Goal: Transaction & Acquisition: Purchase product/service

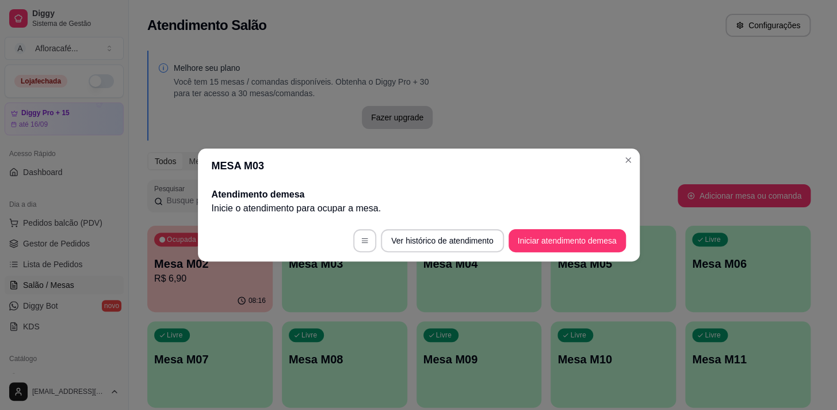
click at [621, 169] on header "MESA M03" at bounding box center [419, 165] width 442 height 35
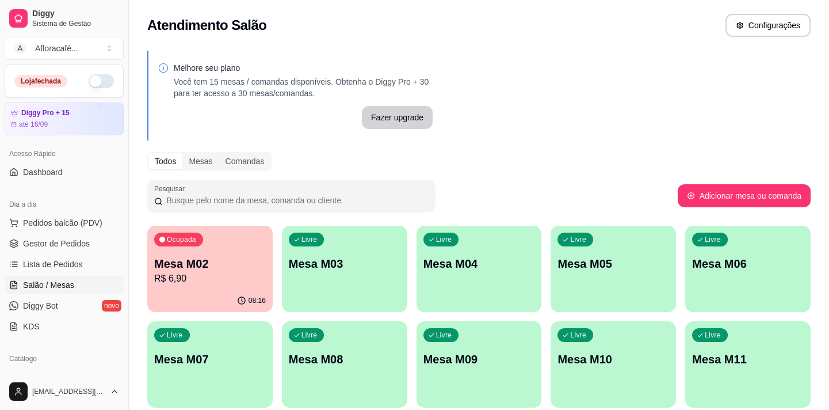
click at [341, 264] on p "Mesa M03" at bounding box center [345, 263] width 112 height 16
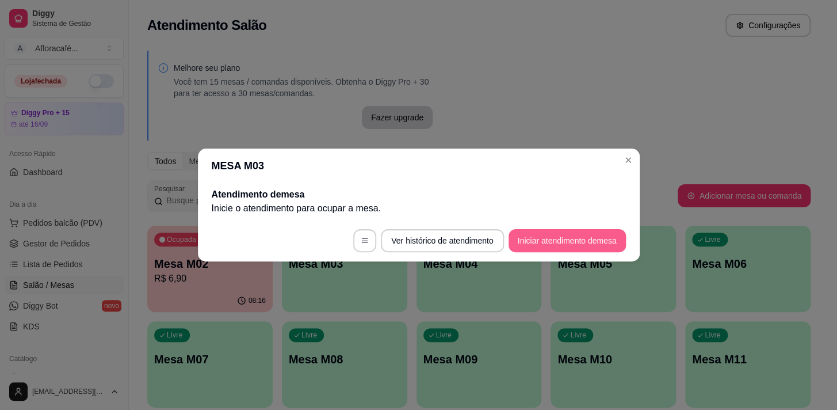
drag, startPoint x: 518, startPoint y: 225, endPoint x: 524, endPoint y: 234, distance: 10.7
click at [524, 234] on footer "Ver histórico de atendimento Iniciar atendimento de mesa" at bounding box center [419, 240] width 442 height 41
click at [525, 236] on button "Iniciar atendimento de mesa" at bounding box center [567, 241] width 114 height 22
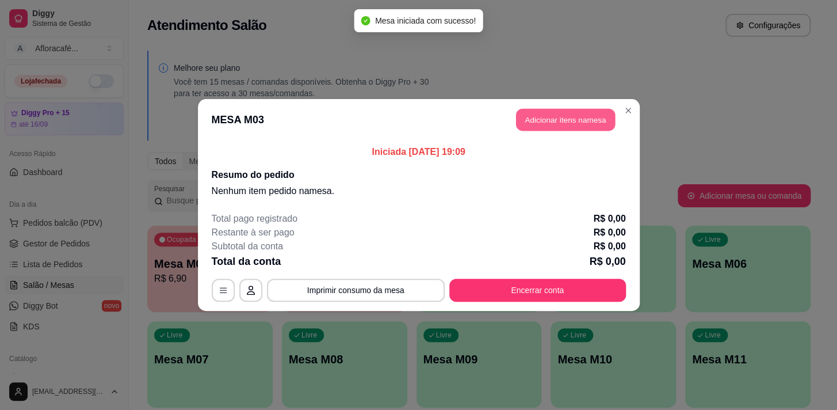
click at [546, 115] on button "Adicionar itens na mesa" at bounding box center [565, 120] width 99 height 22
click at [539, 112] on div "Item avulso Sopas e Caldos Canjiquinha salgada com carne , temperada com pedaci…" at bounding box center [298, 249] width 562 height 296
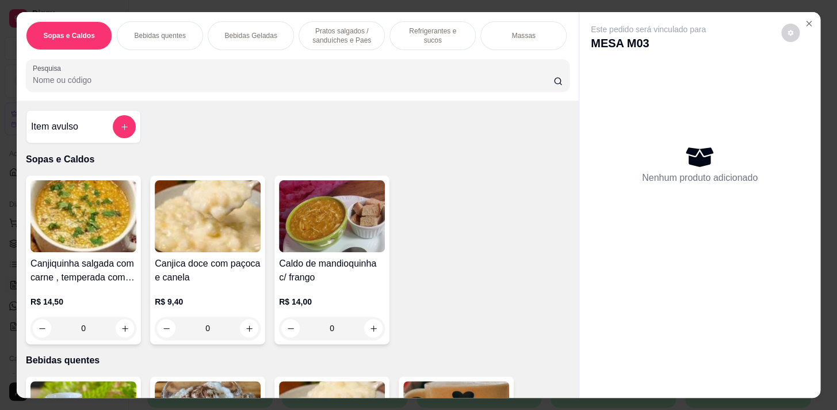
click at [333, 26] on p "Pratos salgados / sanduíches e Paes" at bounding box center [341, 35] width 67 height 18
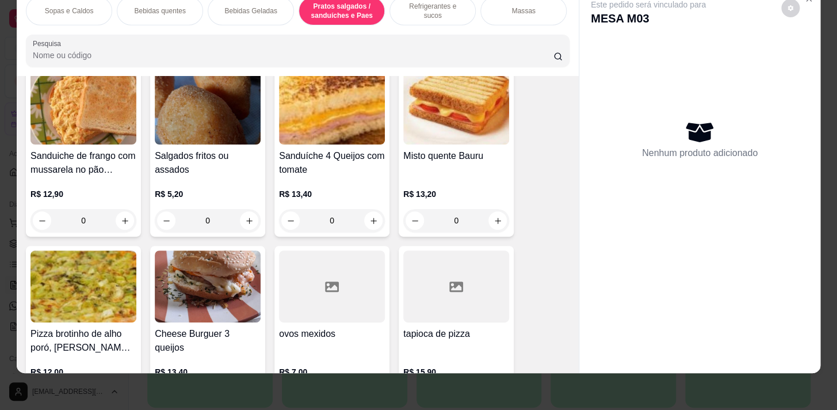
scroll to position [4141, 0]
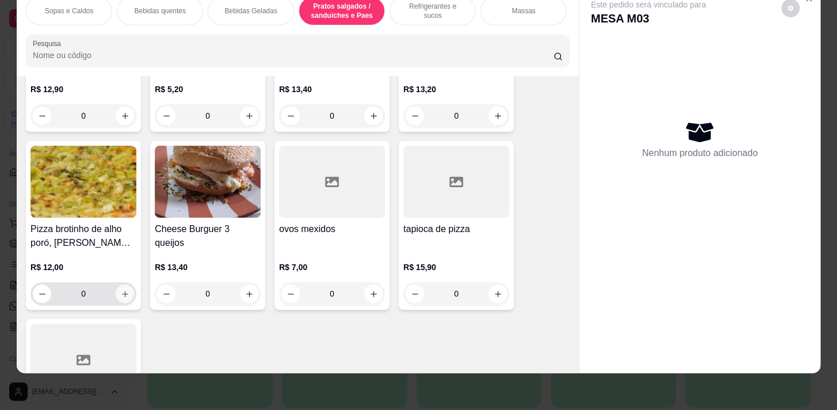
click at [122, 289] on icon "increase-product-quantity" at bounding box center [125, 293] width 9 height 9
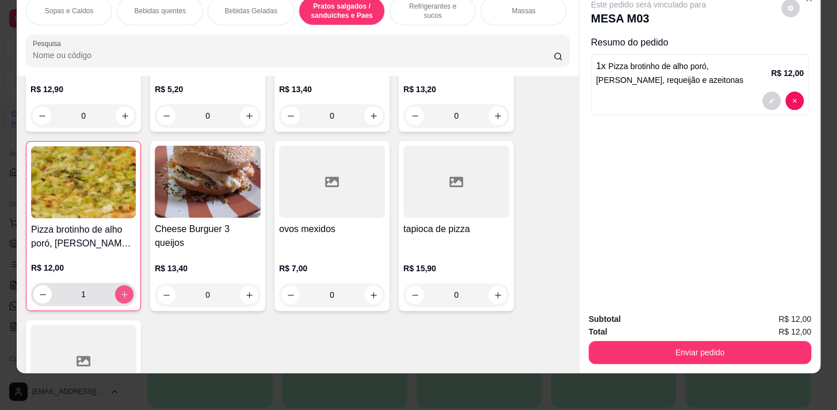
type input "1"
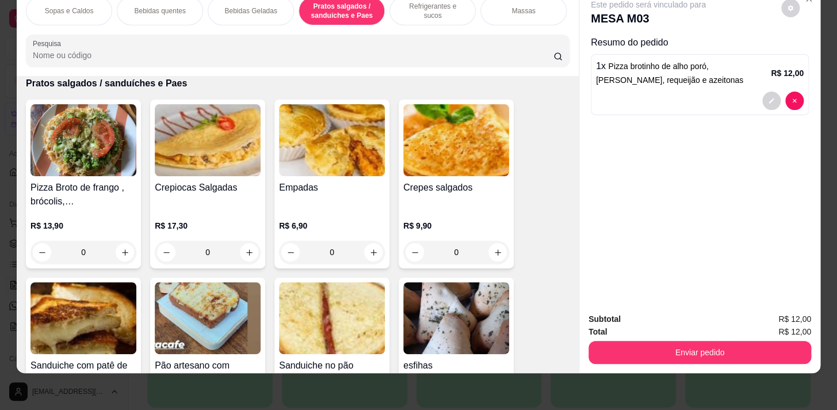
scroll to position [2833, 0]
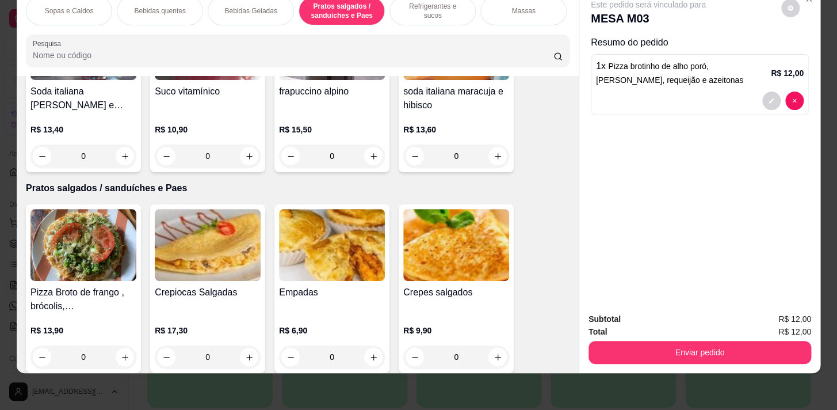
click at [508, 16] on div "Massas" at bounding box center [523, 11] width 86 height 29
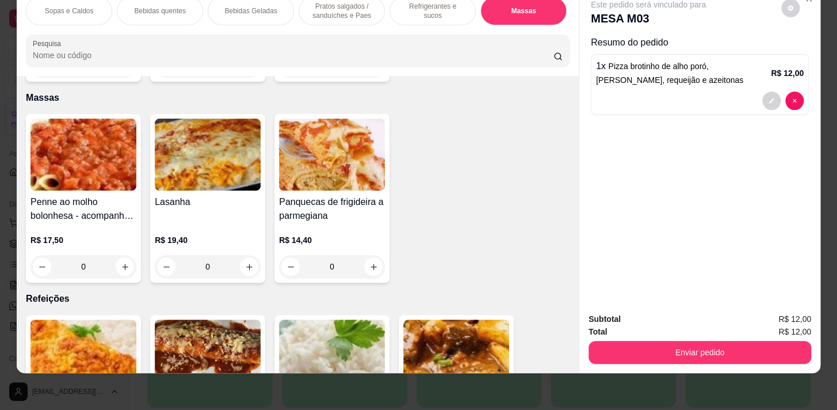
scroll to position [0, 475]
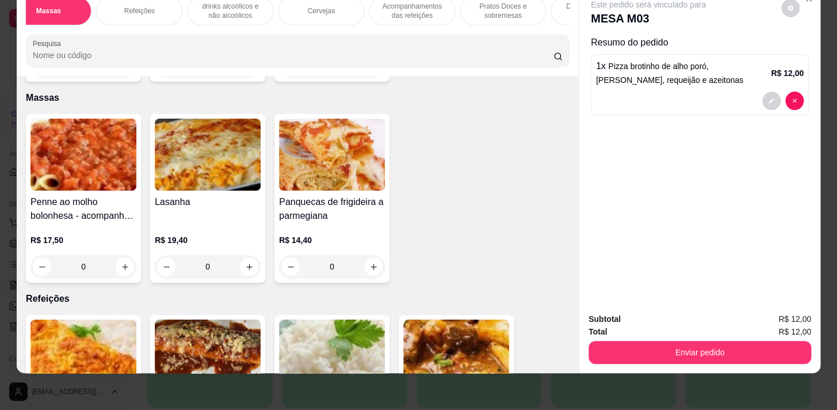
click at [413, 16] on div "Acompanhamentos das refeições" at bounding box center [412, 11] width 86 height 29
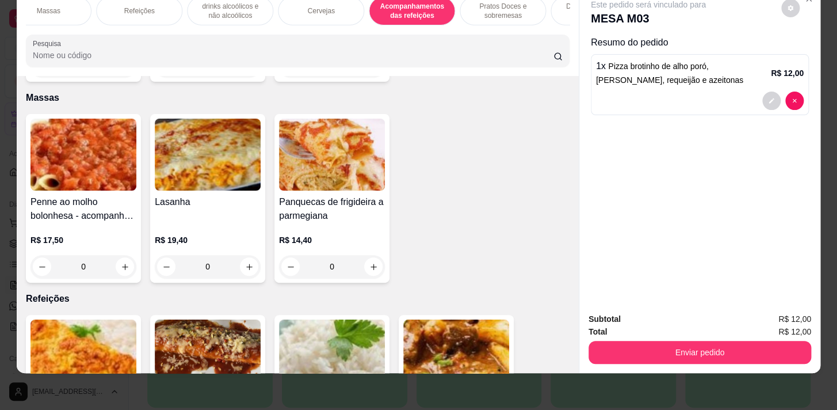
scroll to position [7288, 0]
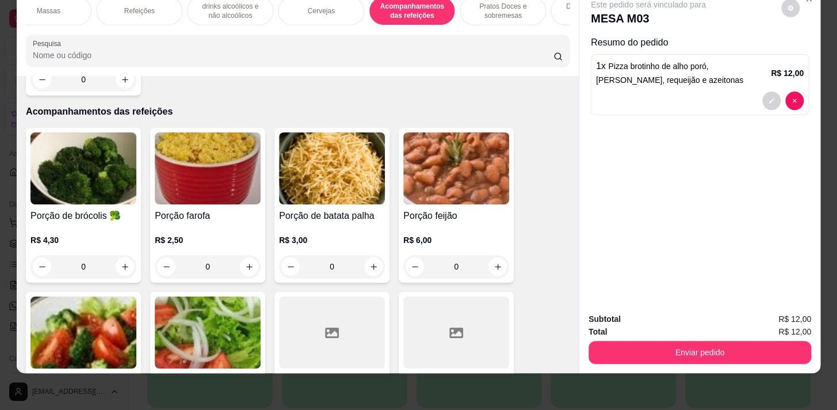
click at [509, 7] on p "Pratos Doces e sobremesas" at bounding box center [503, 11] width 67 height 18
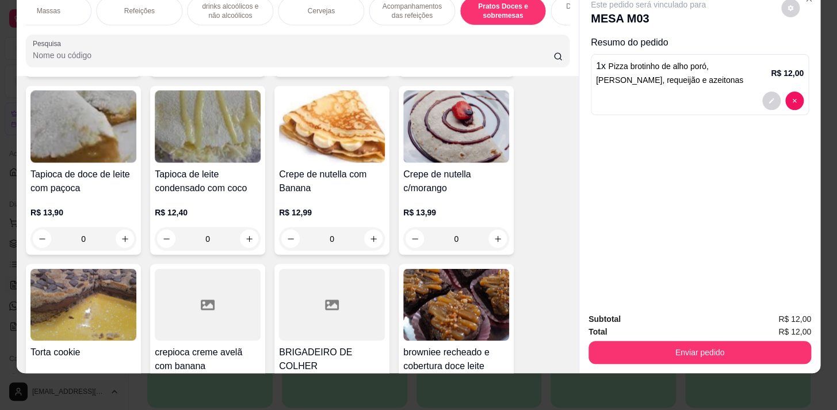
scroll to position [8490, 0]
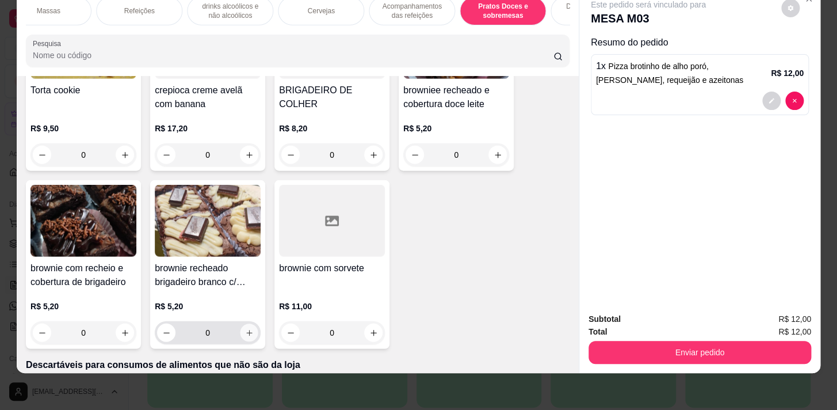
click at [247, 329] on icon "increase-product-quantity" at bounding box center [249, 333] width 9 height 9
type input "1"
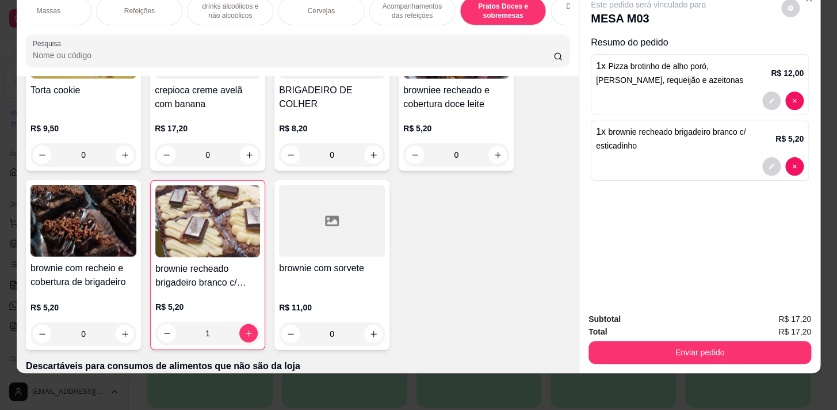
scroll to position [0, 0]
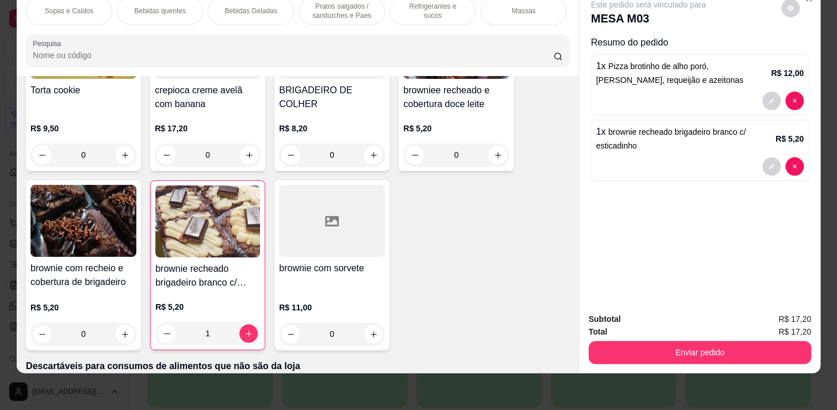
drag, startPoint x: 230, startPoint y: 6, endPoint x: 250, endPoint y: 133, distance: 129.2
click at [230, 6] on p "Bebidas Geladas" at bounding box center [250, 10] width 52 height 9
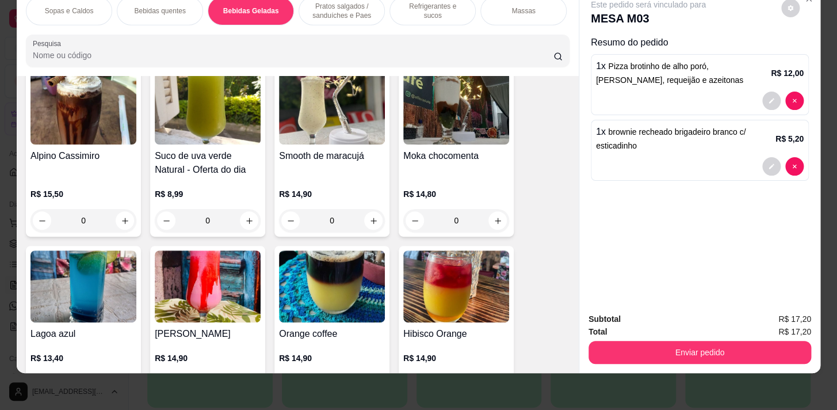
scroll to position [1939, 0]
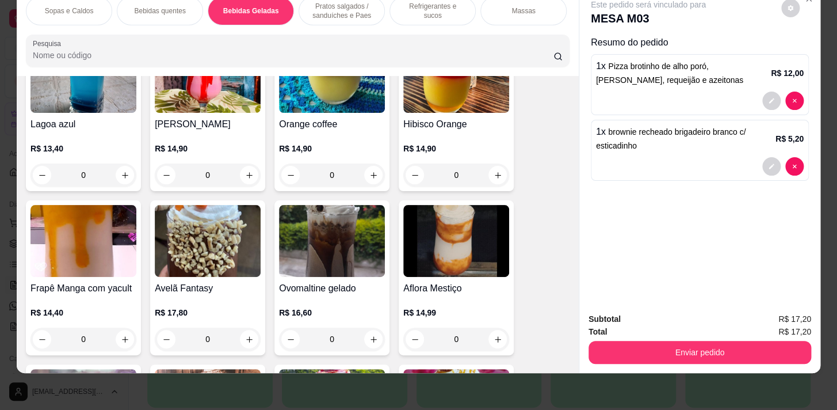
click at [371, 345] on div "0" at bounding box center [332, 338] width 106 height 23
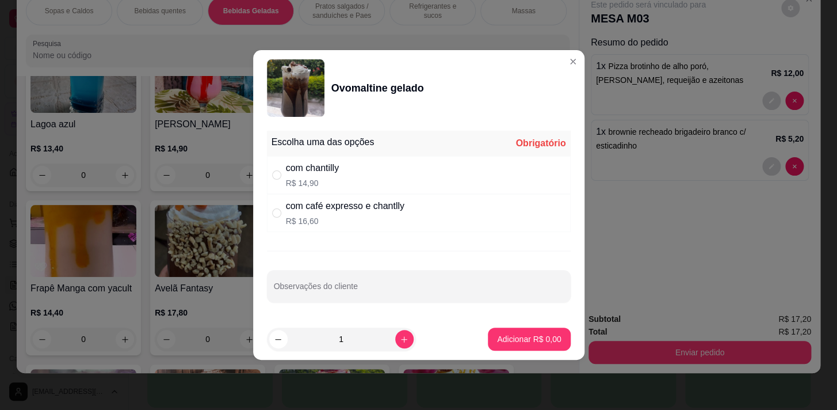
click at [407, 155] on div "Escolha uma das opções Obrigatório" at bounding box center [419, 143] width 304 height 25
click at [413, 181] on div "com chantilly R$ 14,90" at bounding box center [419, 175] width 304 height 38
radio input "true"
click at [545, 329] on button "Adicionar R$ 14,90" at bounding box center [526, 338] width 87 height 23
type input "1"
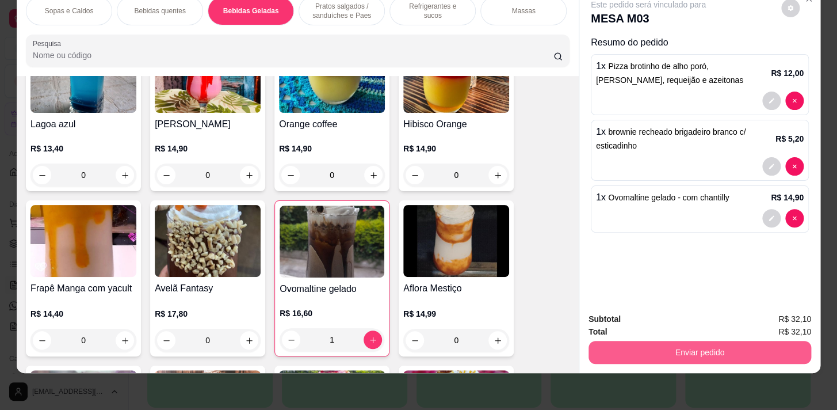
click at [616, 341] on button "Enviar pedido" at bounding box center [700, 352] width 223 height 23
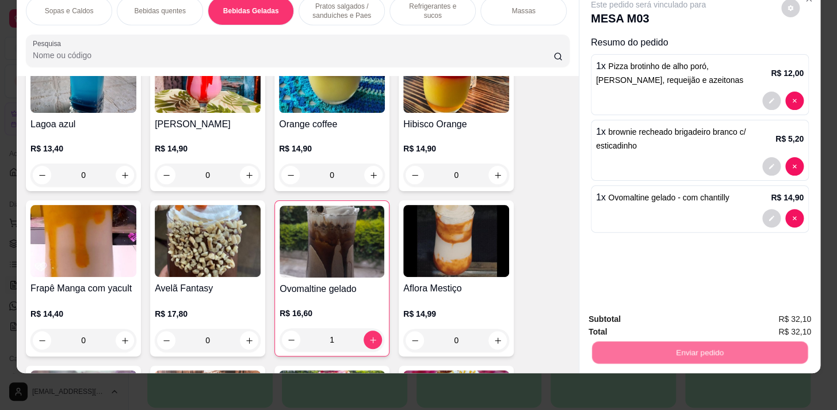
click at [622, 311] on button "Não registrar e enviar pedido" at bounding box center [662, 317] width 120 height 22
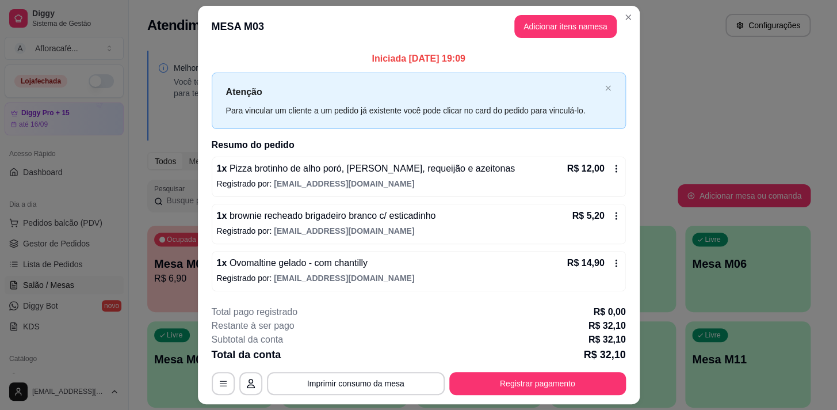
scroll to position [30, 0]
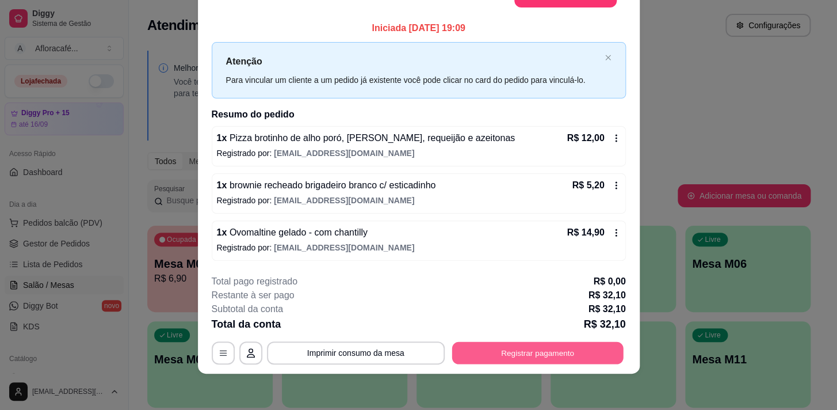
click at [543, 352] on button "Registrar pagamento" at bounding box center [537, 352] width 171 height 22
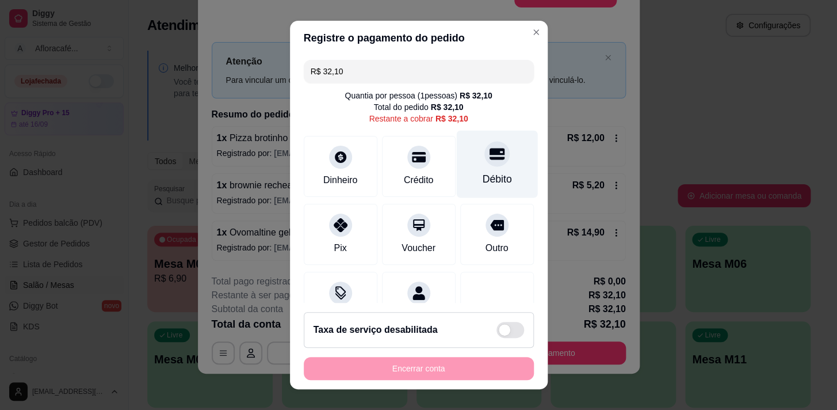
drag, startPoint x: 497, startPoint y: 154, endPoint x: 494, endPoint y: 170, distance: 16.4
click at [497, 155] on div "Débito" at bounding box center [496, 163] width 81 height 67
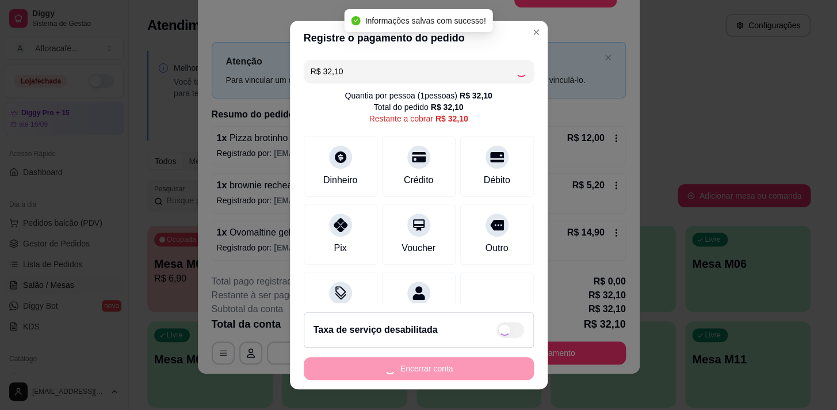
type input "R$ 0,00"
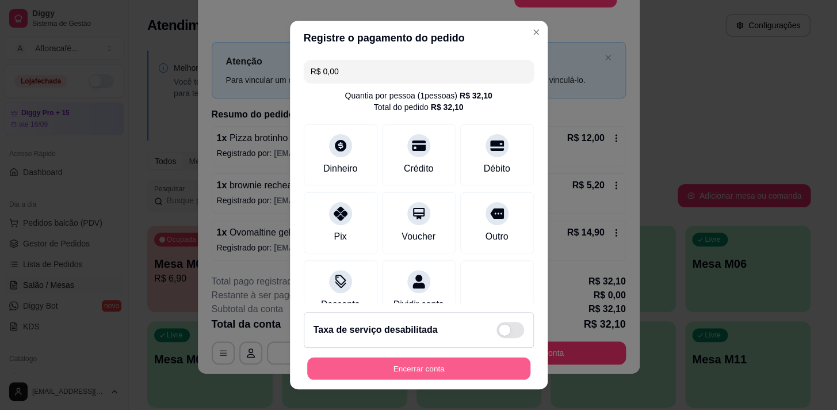
click at [368, 361] on button "Encerrar conta" at bounding box center [418, 368] width 223 height 22
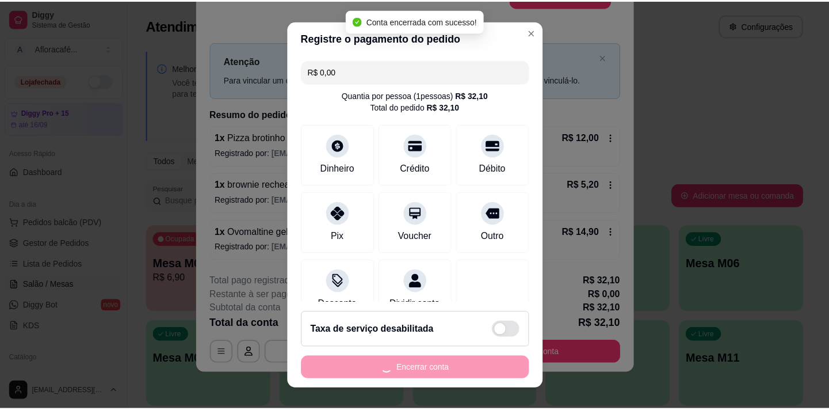
scroll to position [0, 0]
